Goal: Task Accomplishment & Management: Complete application form

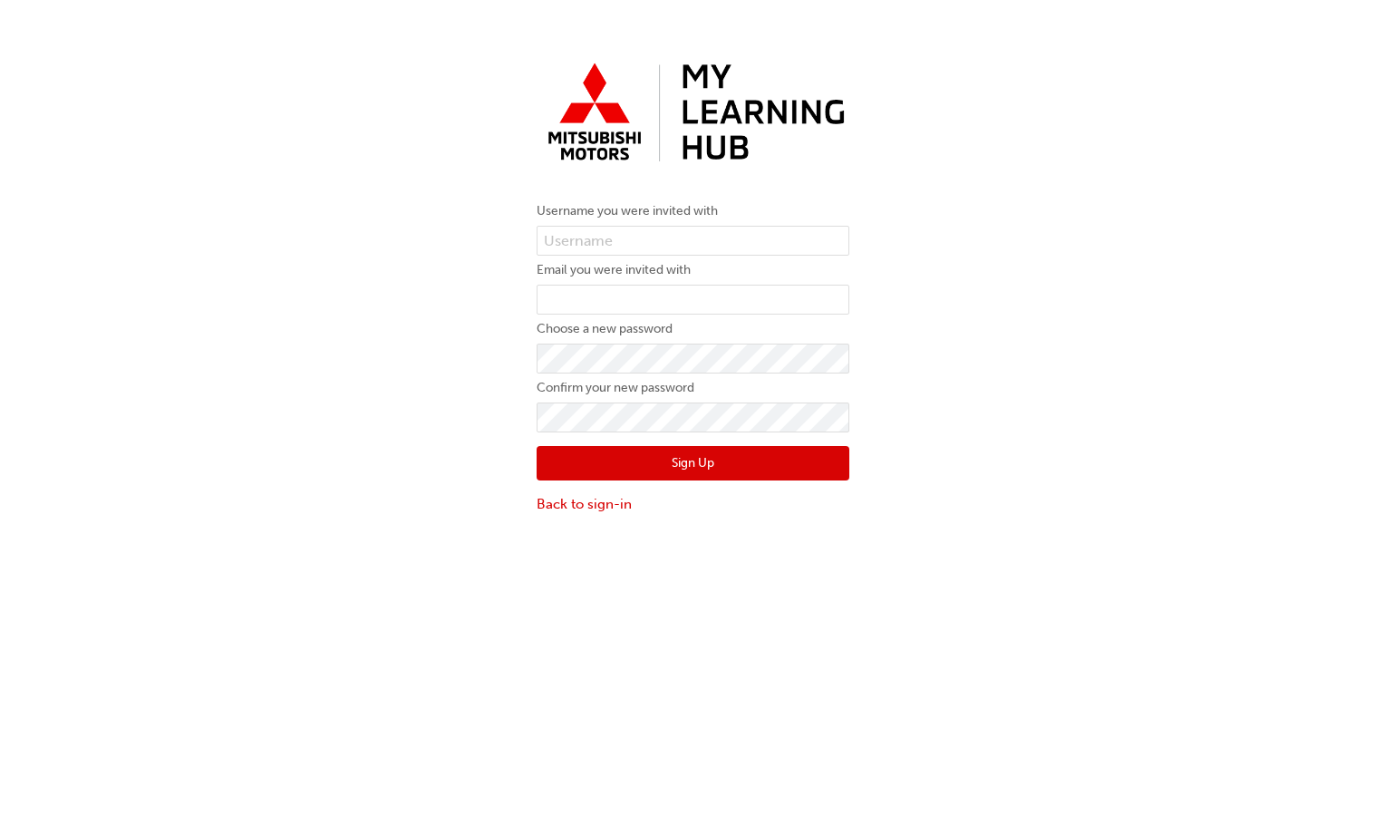
click at [426, 478] on div "Username you were invited with Email you were invited with Choose a new passwor…" at bounding box center [692, 284] width 1385 height 487
click at [668, 295] on input "email" at bounding box center [693, 300] width 313 height 31
paste input "ayuswirahim@thomsonautomotive.com.au"
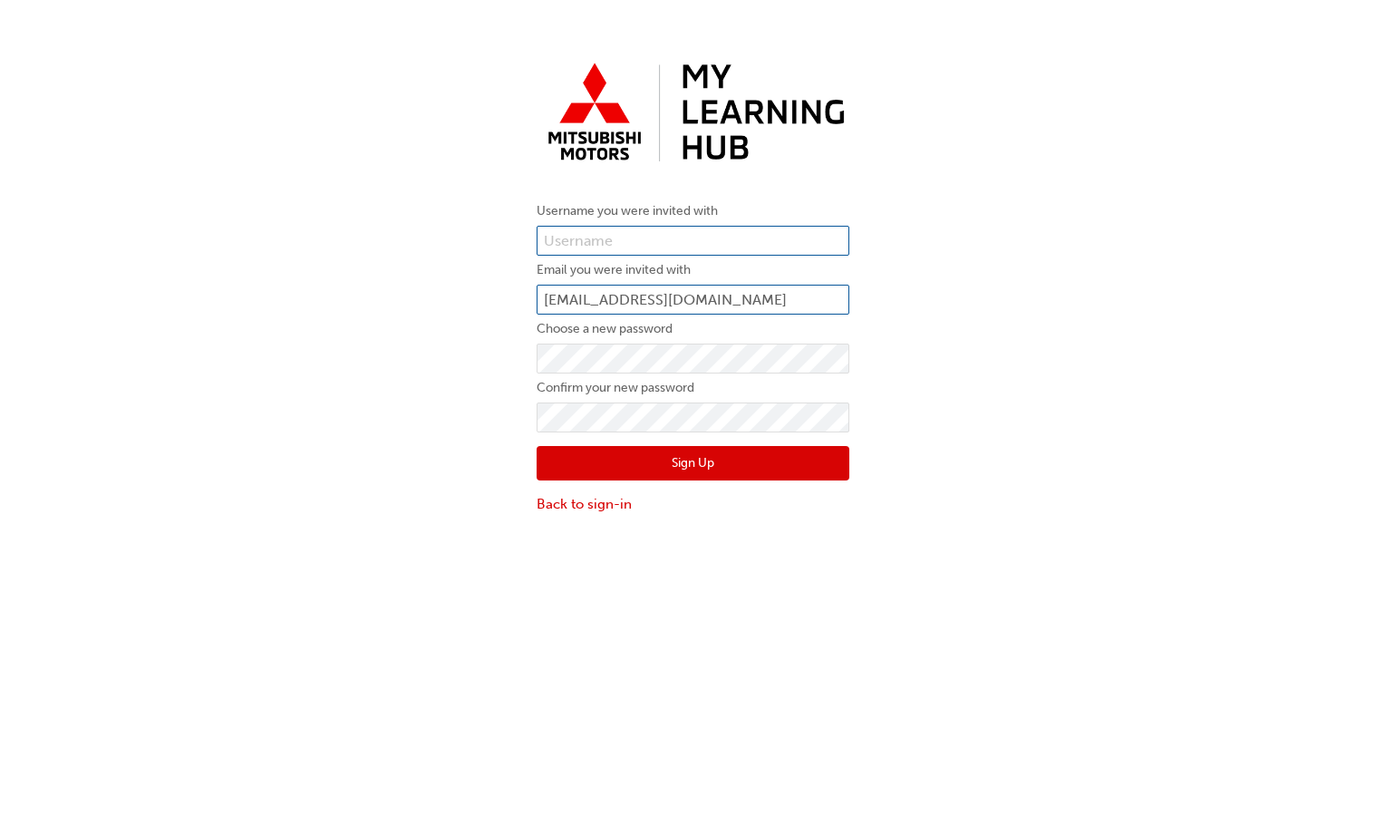
type input "ayuswirahim@thomsonautomotive.com.au"
click at [720, 247] on input "text" at bounding box center [693, 241] width 313 height 31
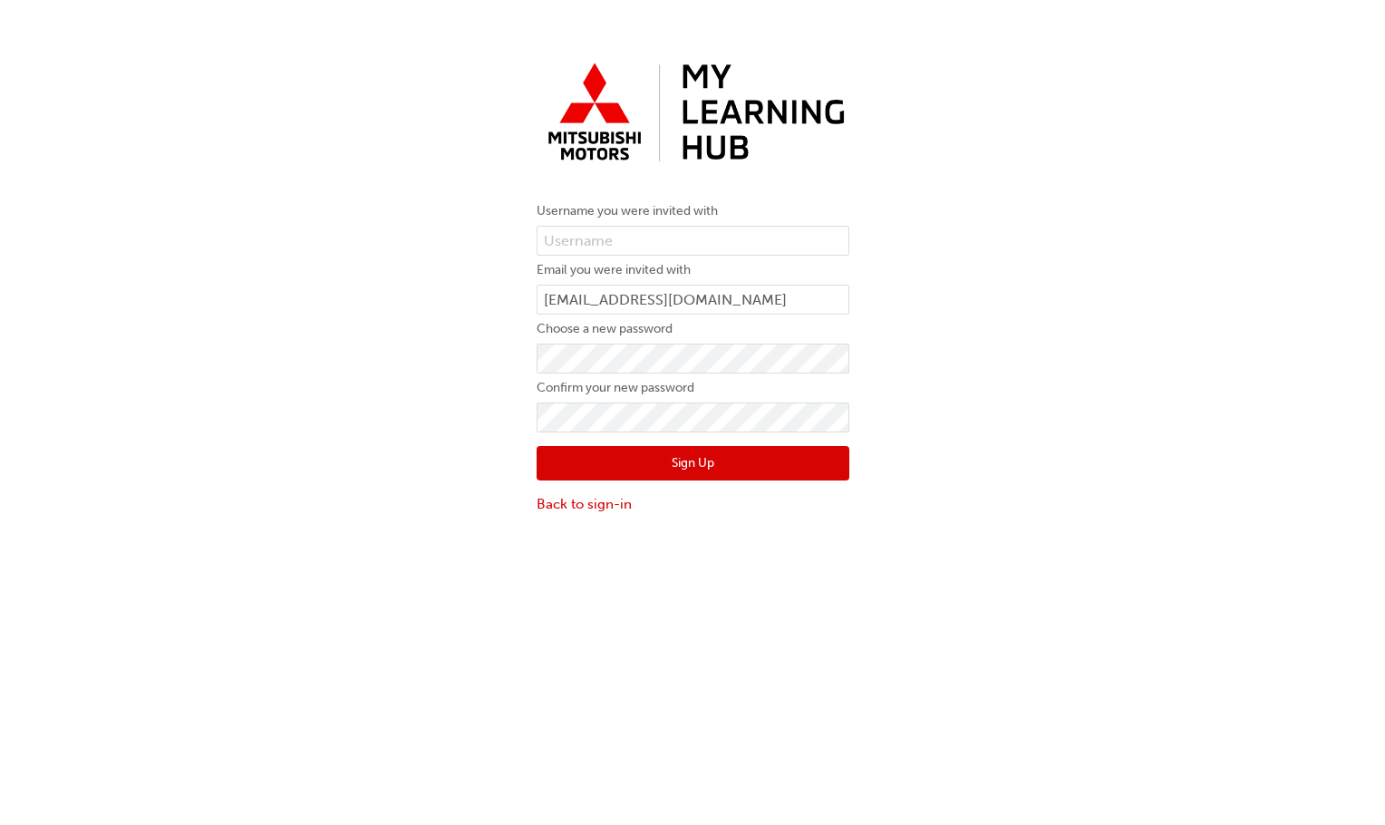
drag, startPoint x: 449, startPoint y: 516, endPoint x: 464, endPoint y: 514, distance: 15.5
click at [449, 516] on div "Username you were invited with Email you were invited with ayuswirahim@thomsona…" at bounding box center [692, 284] width 1385 height 487
click at [1128, 282] on div "Username you were invited with Email you were invited with ayuswirahim@thomsona…" at bounding box center [692, 284] width 1385 height 487
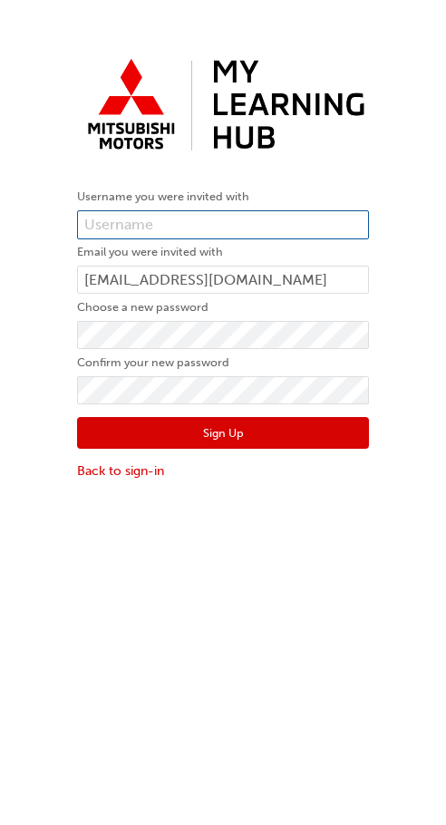
click at [210, 218] on input "text" at bounding box center [223, 224] width 292 height 28
type input "0005992903"
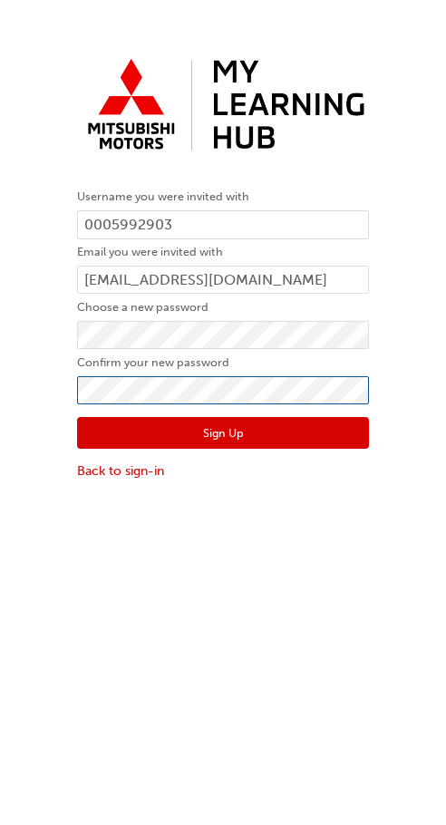
click button "Sign Up" at bounding box center [223, 433] width 292 height 32
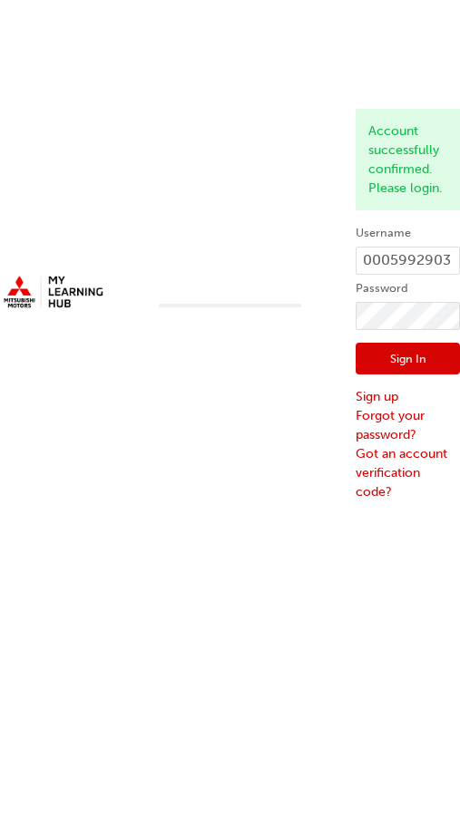
click at [405, 52] on div "Account successfully confirmed. Please login. Username 0005992903 Password Sign…" at bounding box center [230, 250] width 460 height 501
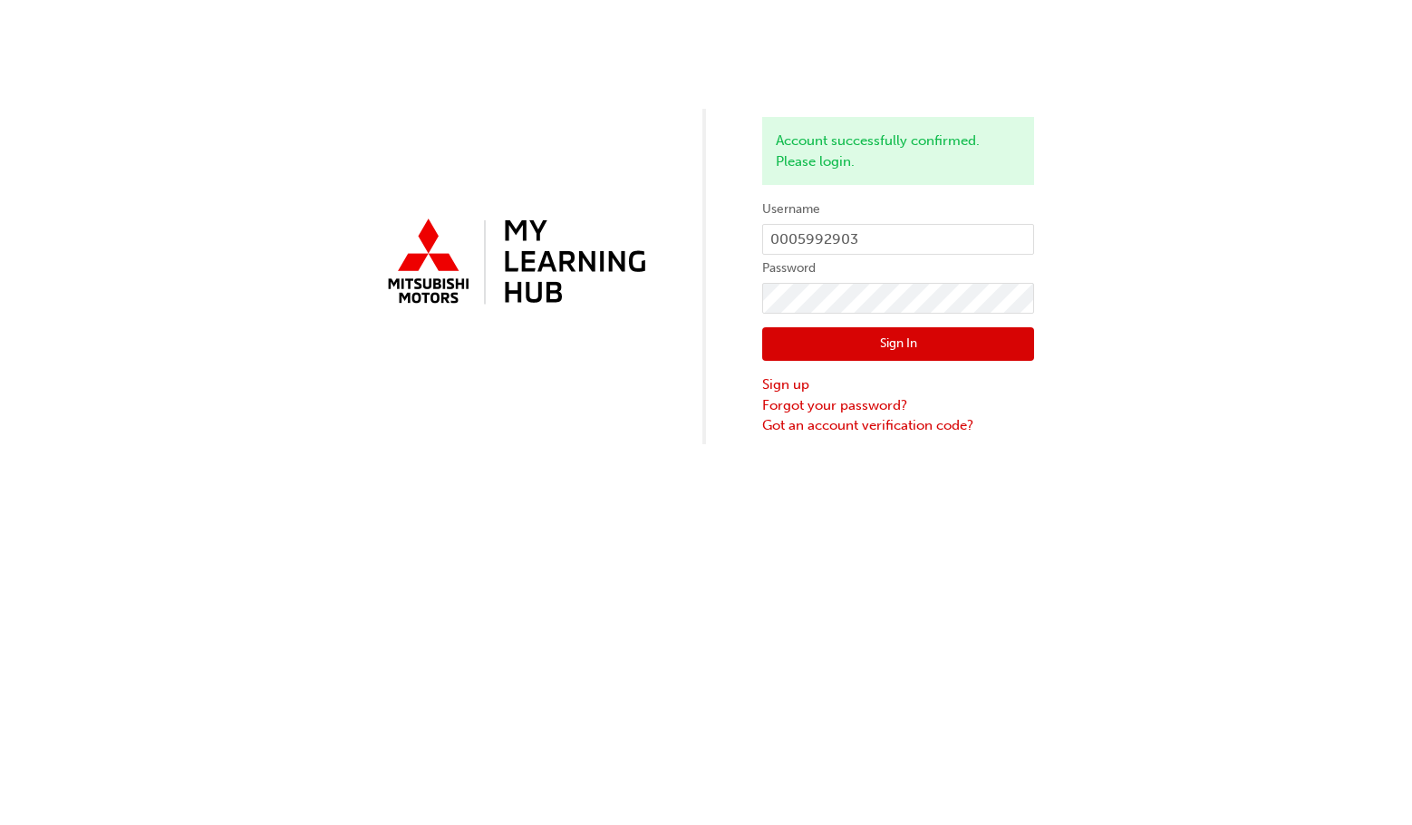
click at [884, 342] on button "Sign In" at bounding box center [898, 344] width 272 height 34
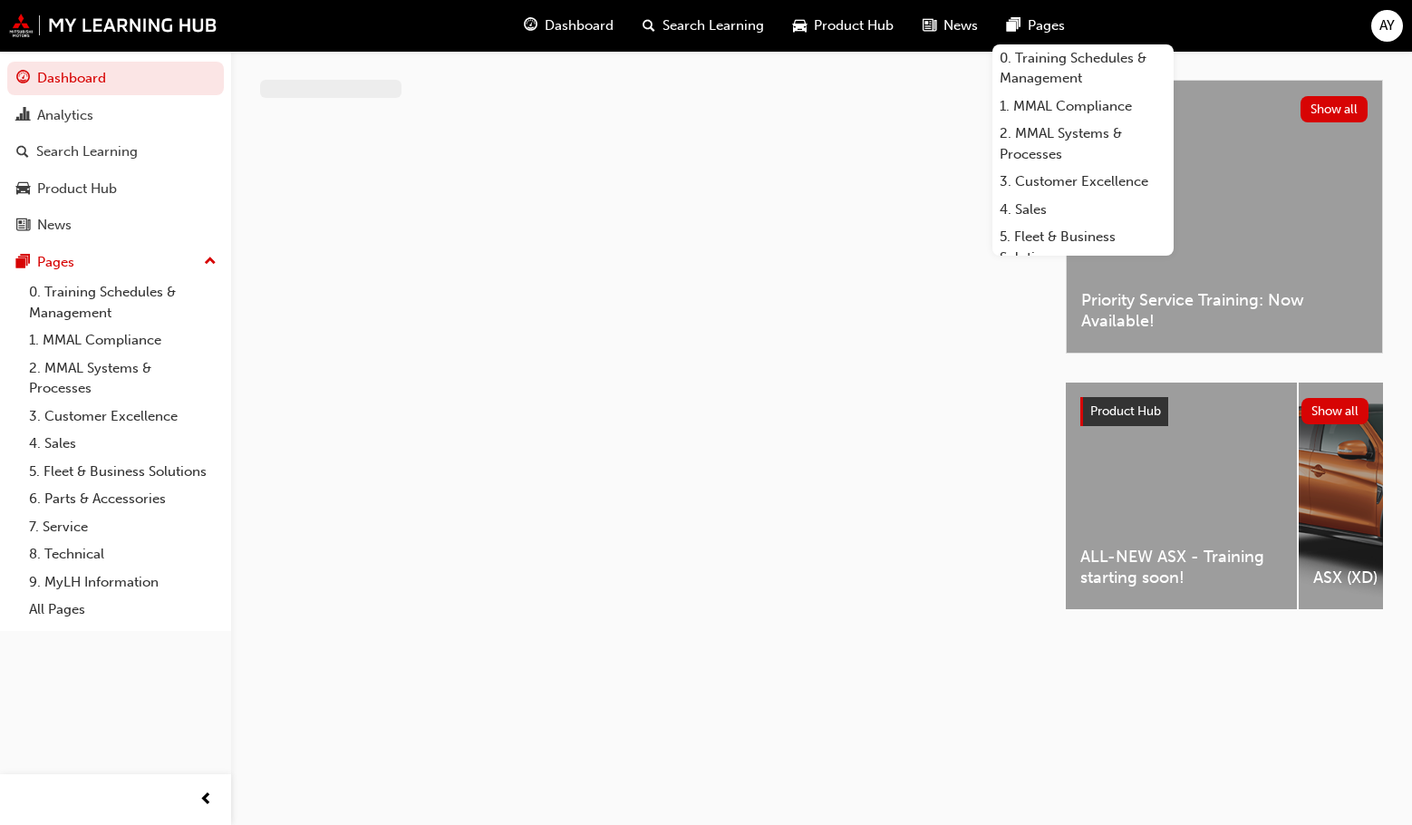
click at [605, 34] on span "Dashboard" at bounding box center [579, 25] width 69 height 21
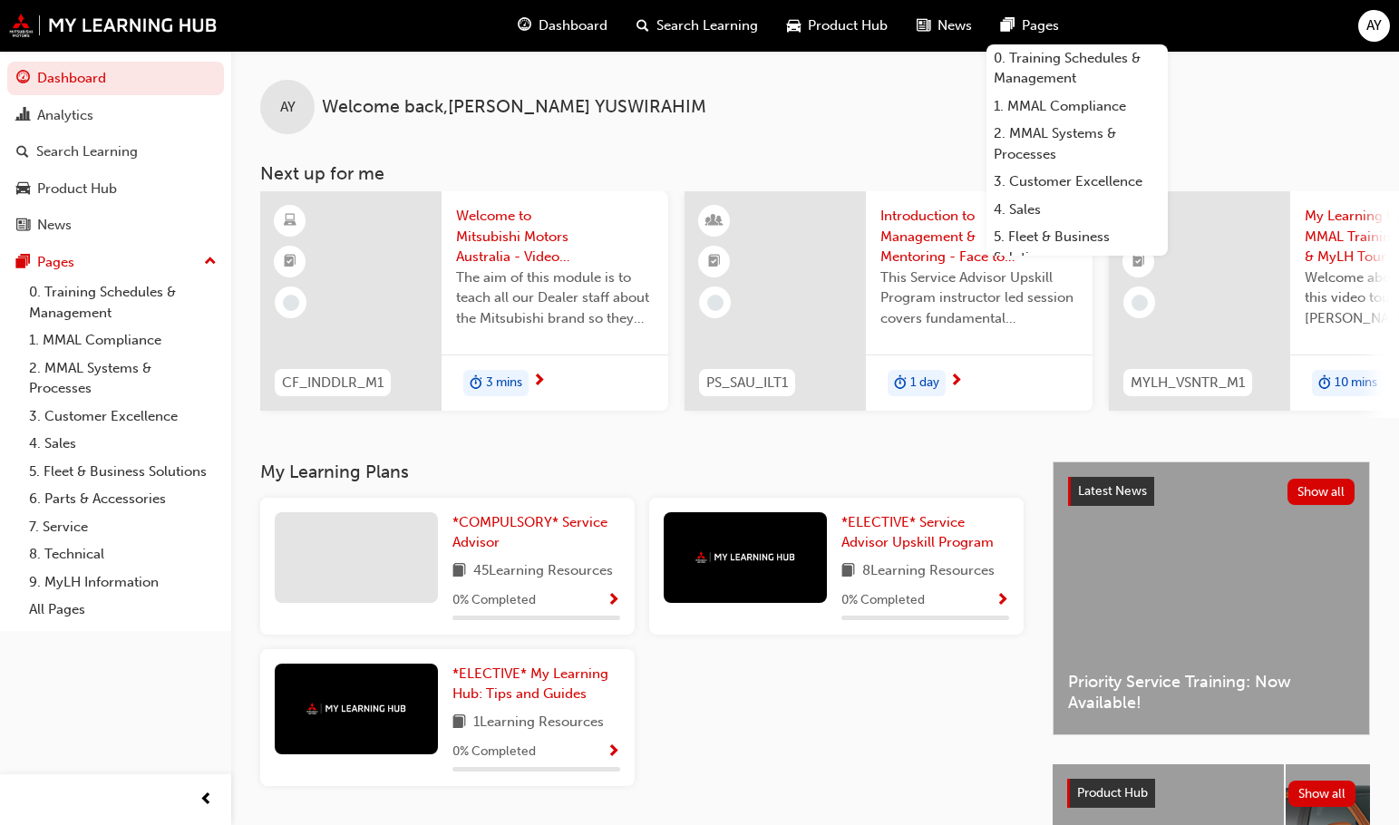
click at [377, 25] on div "Dashboard Search Learning Product Hub News Pages 0. Training Schedules & Manage…" at bounding box center [699, 26] width 1399 height 52
drag, startPoint x: 87, startPoint y: 758, endPoint x: 92, endPoint y: 740, distance: 18.9
click at [87, 754] on div "Dashboard Analytics Search Learning Product Hub News Pages Pages 0. Training Sc…" at bounding box center [115, 389] width 231 height 779
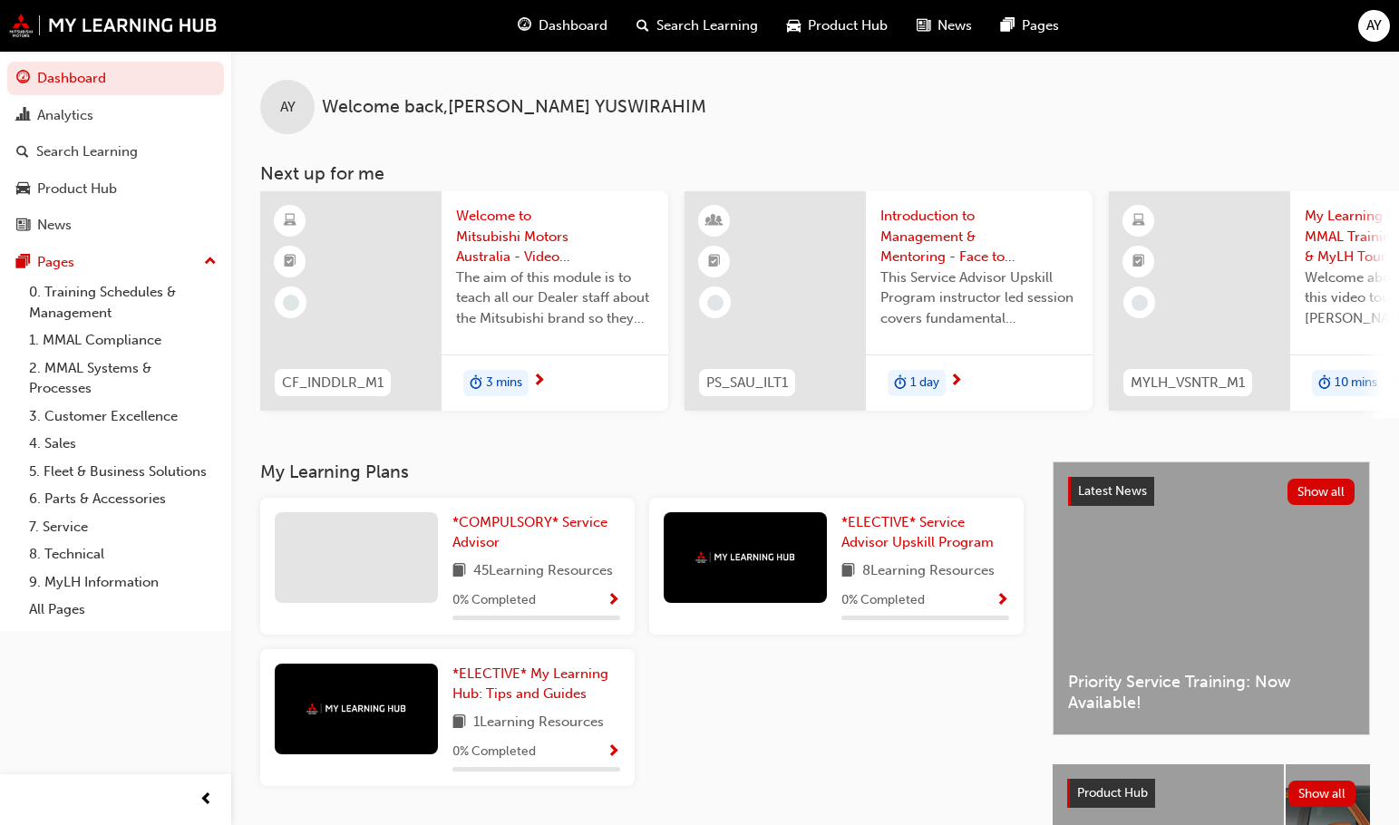
click at [809, 22] on span "Product Hub" at bounding box center [848, 25] width 80 height 21
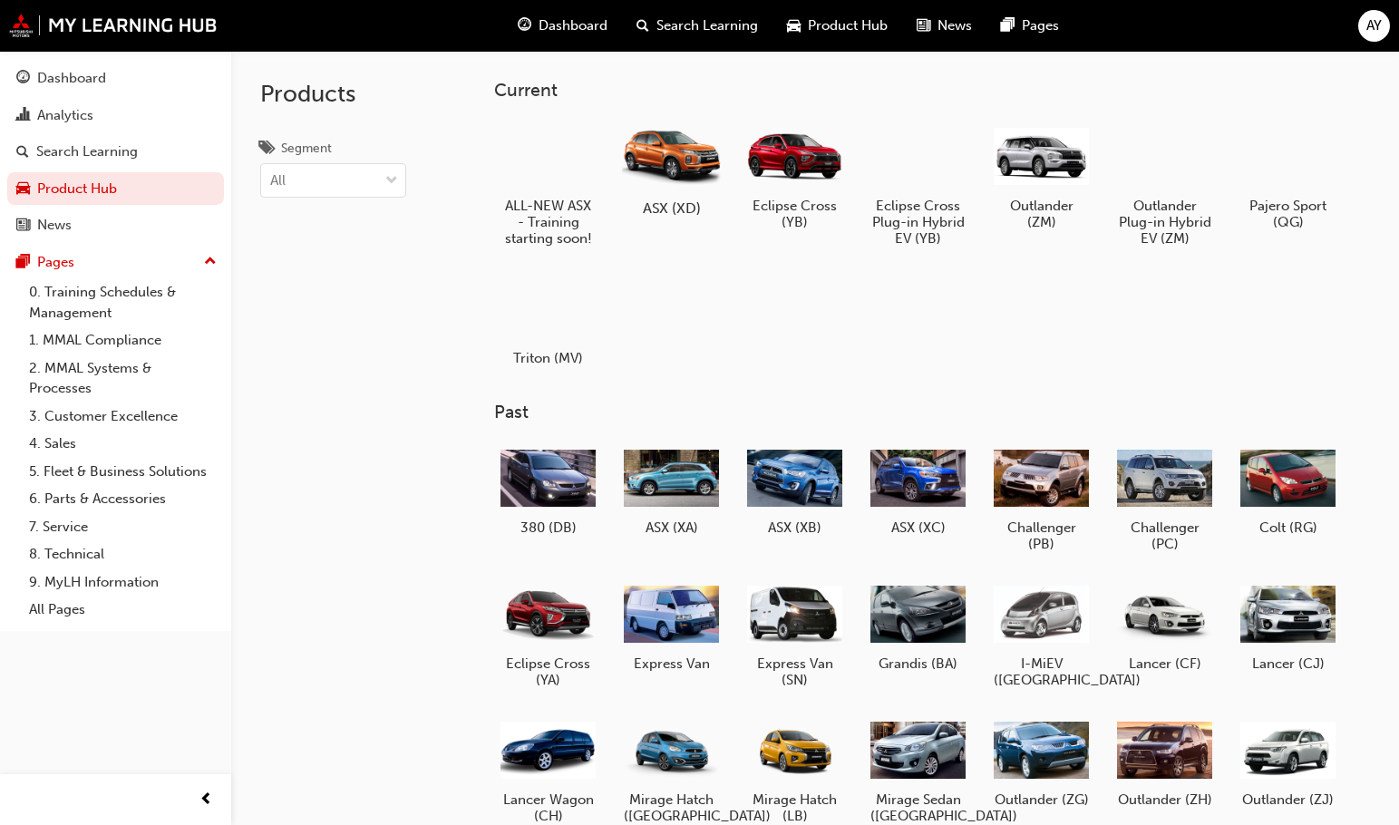
click at [714, 178] on div at bounding box center [671, 156] width 101 height 73
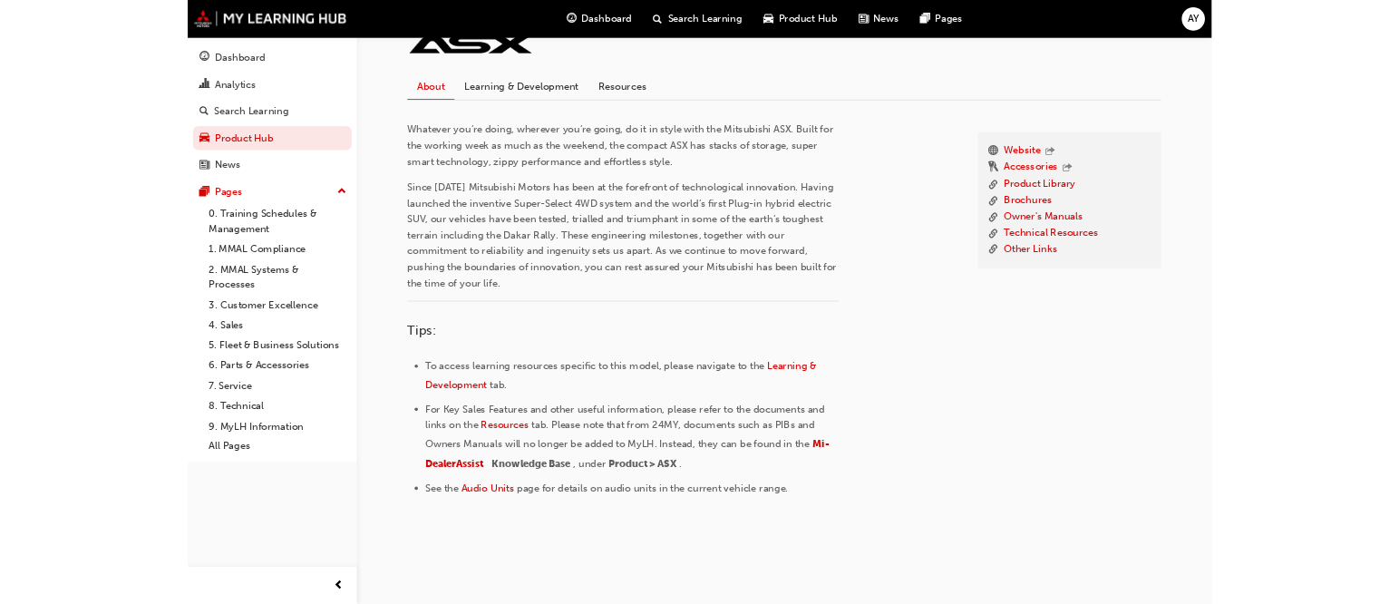
scroll to position [435, 0]
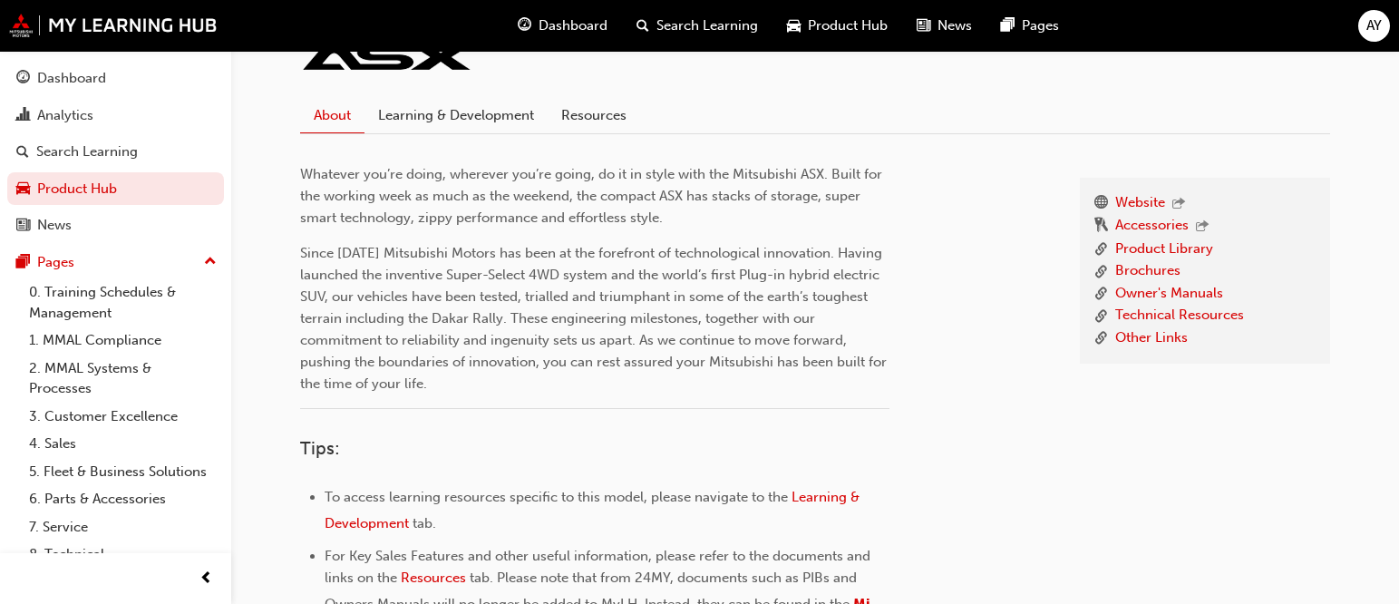
click at [1369, 119] on div "Product Hub ASX (XD) About Learning & Development Resources Website Accessories…" at bounding box center [814, 198] width 1167 height 1164
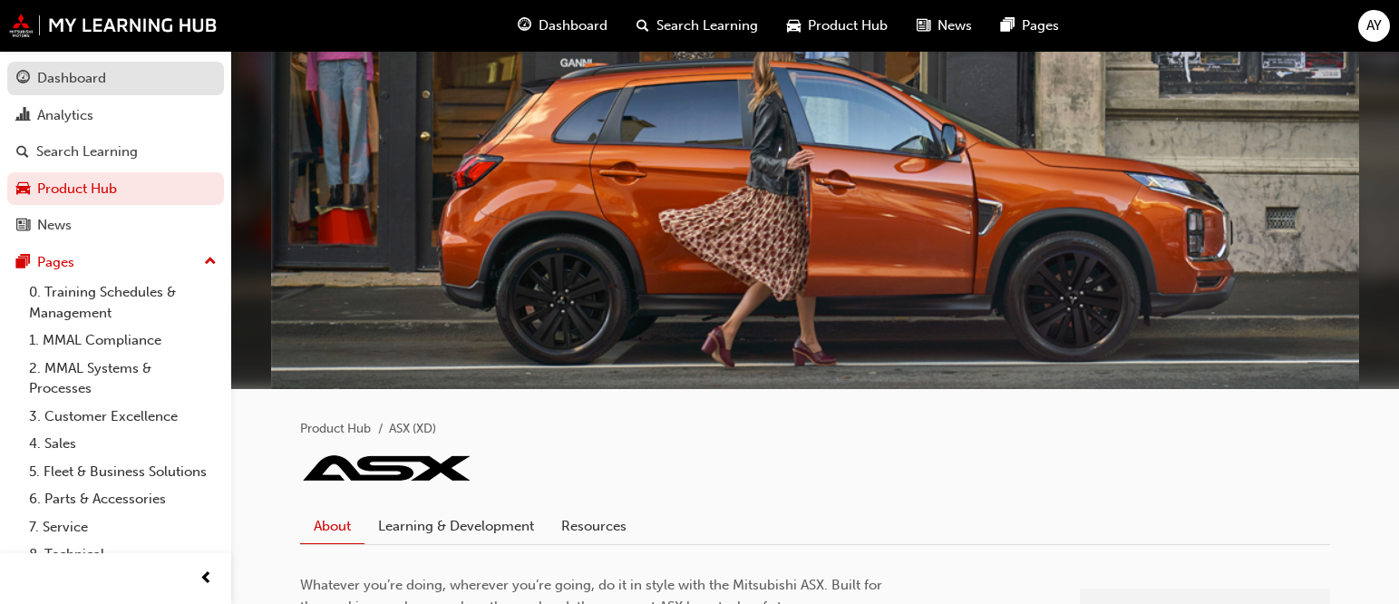
scroll to position [0, 0]
